Goal: Use online tool/utility: Use online tool/utility

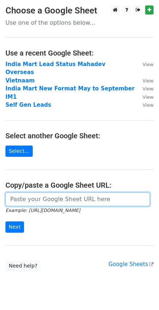
click at [78, 192] on input "url" at bounding box center [77, 199] width 144 height 14
paste input "[URL][DOMAIN_NAME]"
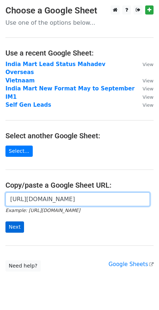
type input "[URL][DOMAIN_NAME]"
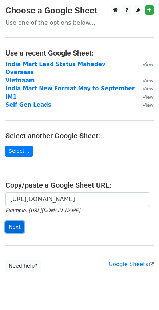
click at [13, 222] on input "Next" at bounding box center [14, 227] width 19 height 11
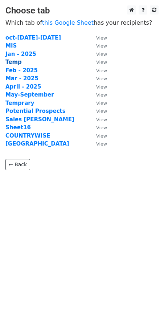
click at [18, 60] on strong "Temp" at bounding box center [13, 62] width 16 height 7
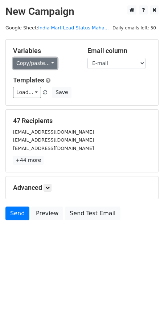
click at [33, 64] on link "Copy/paste..." at bounding box center [35, 63] width 44 height 11
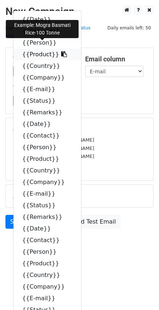
click at [35, 50] on link "{{Product}}" at bounding box center [47, 55] width 68 height 12
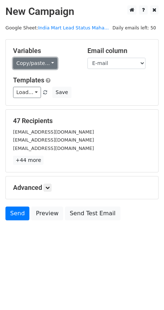
click at [21, 61] on link "Copy/paste..." at bounding box center [35, 63] width 44 height 11
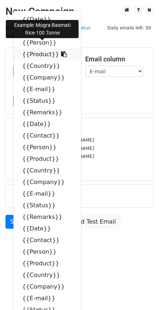
click at [38, 49] on link "{{Product}}" at bounding box center [47, 55] width 68 height 12
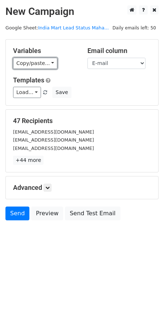
click at [34, 64] on link "Copy/paste..." at bounding box center [35, 63] width 44 height 11
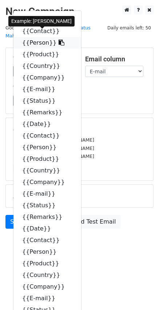
click at [33, 37] on link "{{Person}}" at bounding box center [47, 43] width 68 height 12
